Goal: Manage account settings

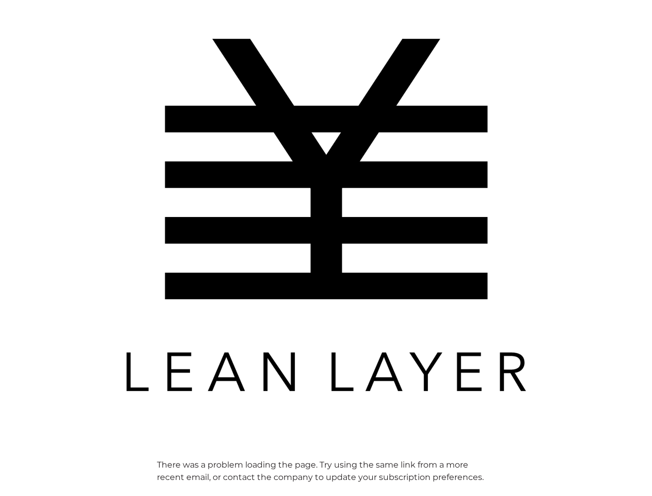
click at [326, 248] on img at bounding box center [326, 214] width 413 height 413
